Goal: Find specific page/section: Find specific page/section

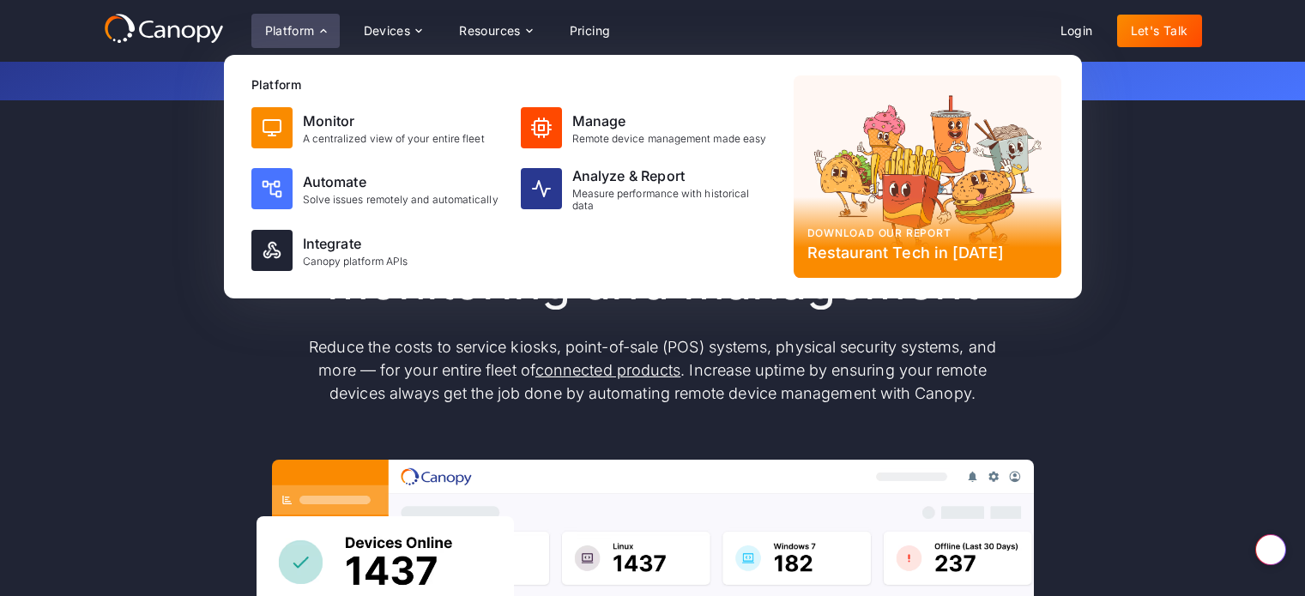
click at [607, 191] on div "Measure performance with historical data" at bounding box center [672, 200] width 201 height 25
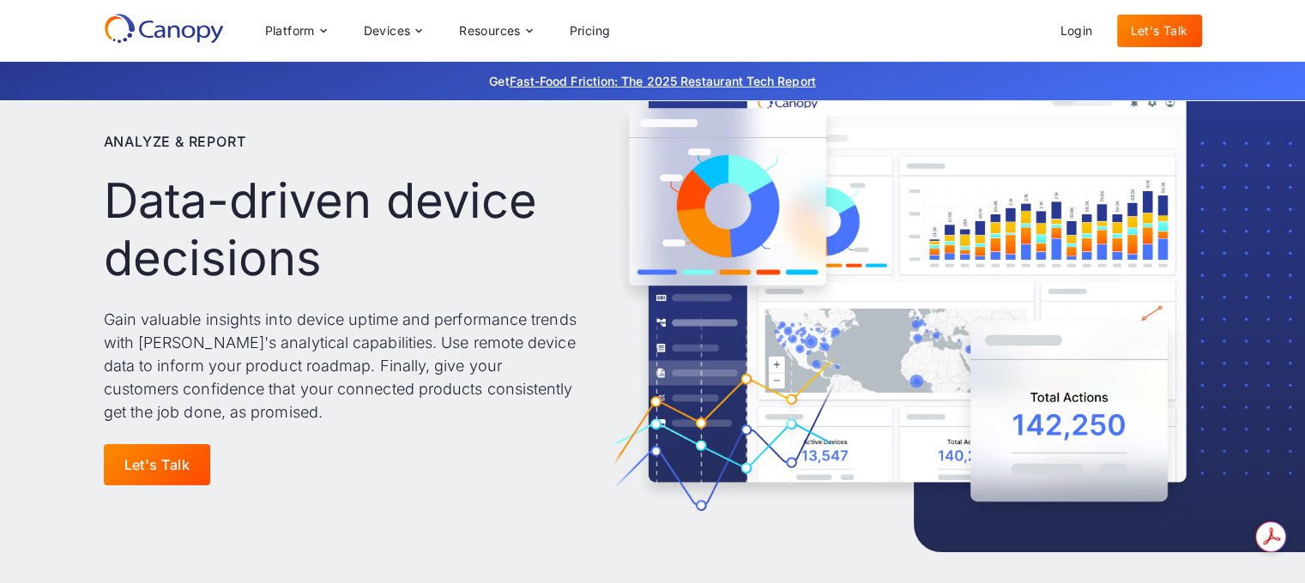
scroll to position [172, 0]
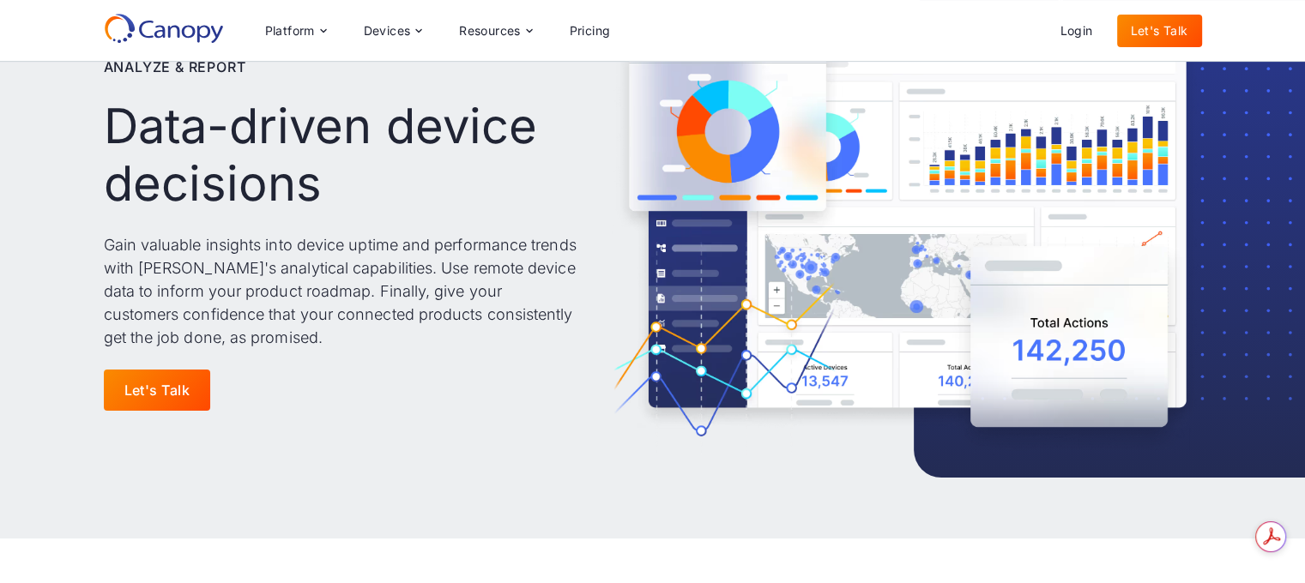
click at [186, 389] on link "Let's Talk" at bounding box center [157, 390] width 107 height 41
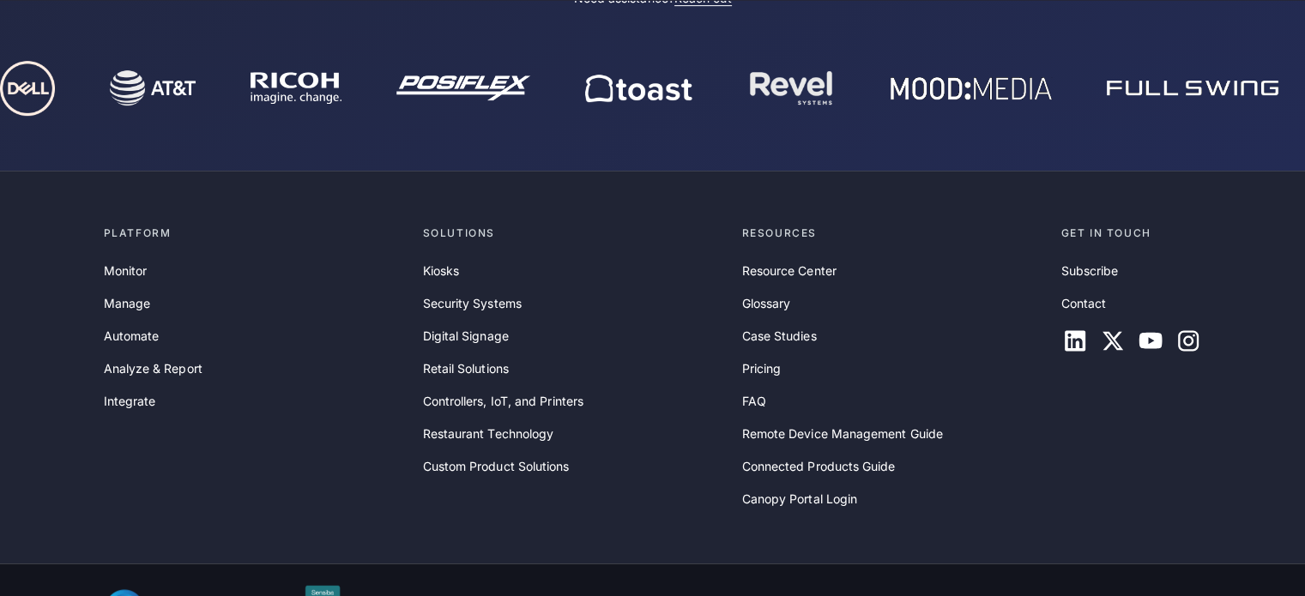
scroll to position [858, 0]
